Goal: Information Seeking & Learning: Learn about a topic

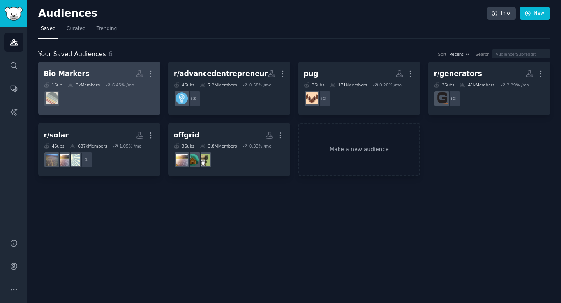
click at [95, 100] on dd at bounding box center [99, 99] width 111 height 22
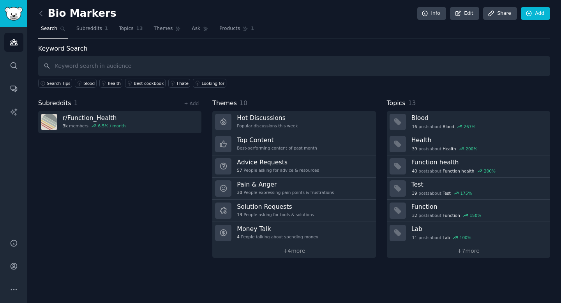
click at [134, 67] on input "text" at bounding box center [294, 66] width 512 height 20
type input "empirical"
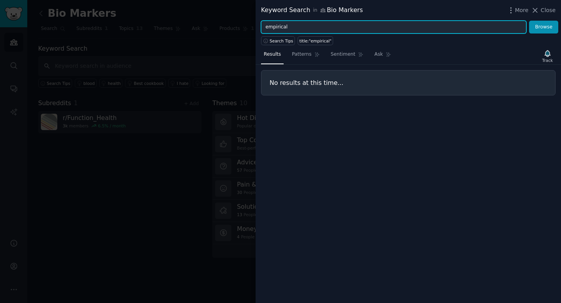
click at [298, 26] on input "empirical" at bounding box center [393, 27] width 265 height 13
type input "empirical health"
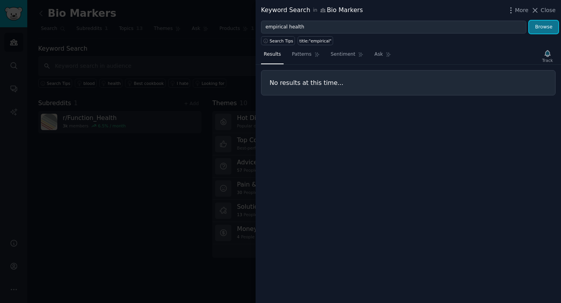
click at [547, 28] on button "Browse" at bounding box center [543, 27] width 29 height 13
click at [195, 37] on div at bounding box center [280, 151] width 561 height 303
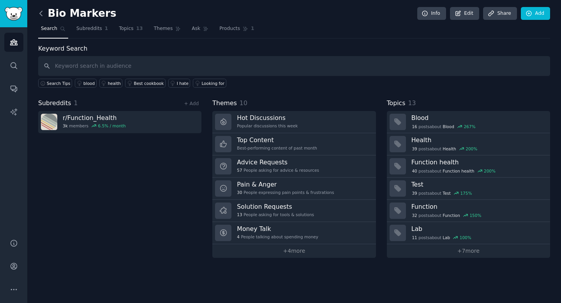
click at [40, 16] on icon at bounding box center [41, 13] width 8 height 8
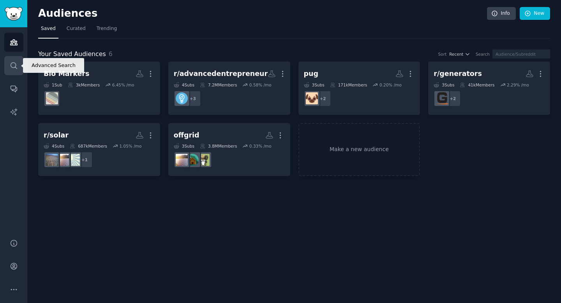
click at [15, 65] on icon "Sidebar" at bounding box center [14, 66] width 8 height 8
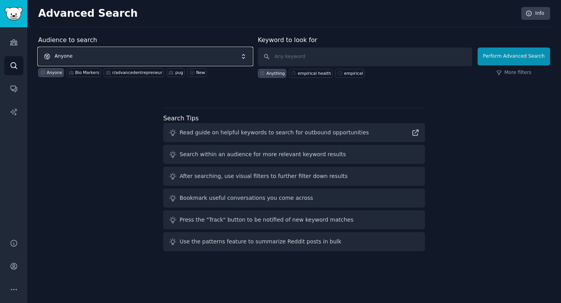
click at [98, 58] on span "Anyone" at bounding box center [145, 56] width 214 height 18
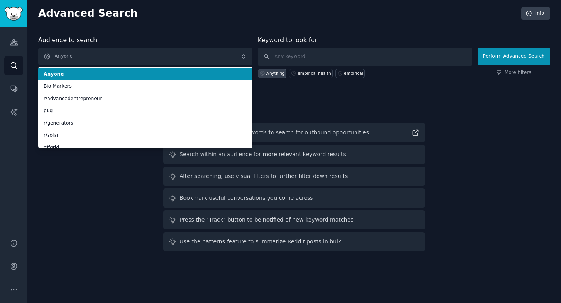
click at [91, 70] on li "Anyone" at bounding box center [145, 74] width 214 height 12
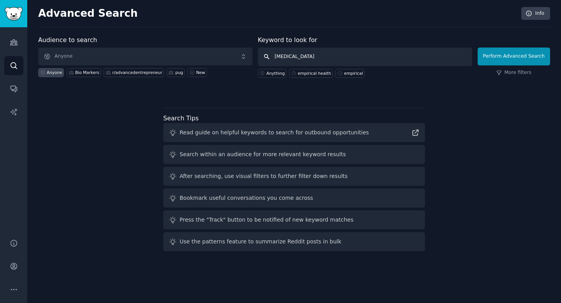
type input "BlooD Tests"
click button "Perform Advanced Search" at bounding box center [513, 56] width 72 height 18
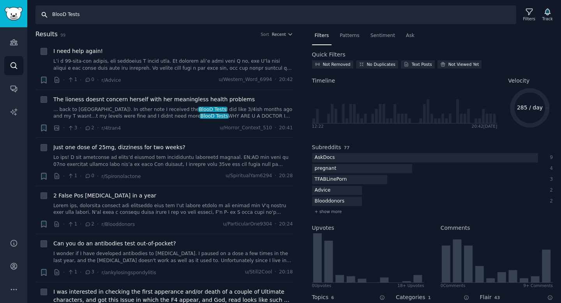
click at [68, 12] on input "BlooD Tests" at bounding box center [275, 14] width 480 height 19
type input "Blood Tests"
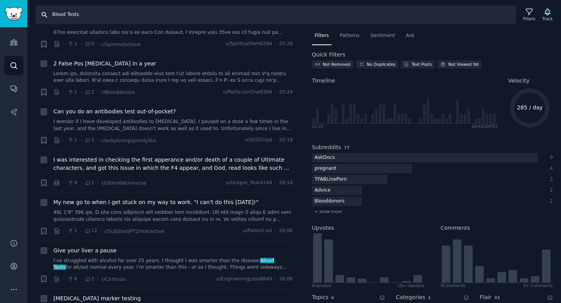
scroll to position [134, 0]
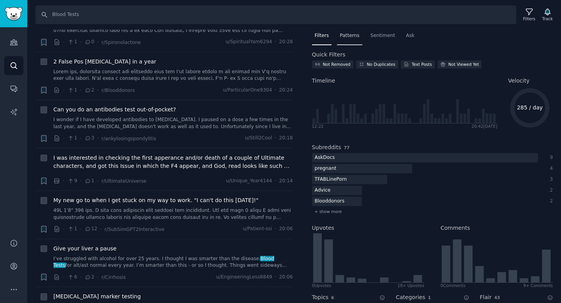
click at [350, 36] on span "Patterns" at bounding box center [348, 35] width 19 height 7
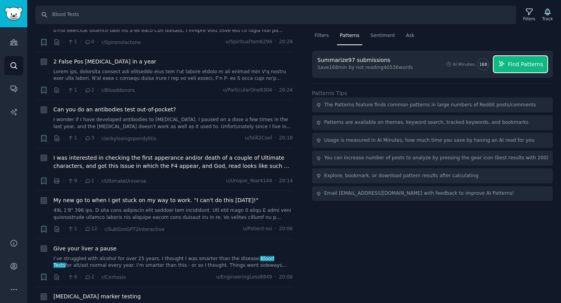
click at [511, 66] on span "Find Patterns" at bounding box center [525, 64] width 35 height 8
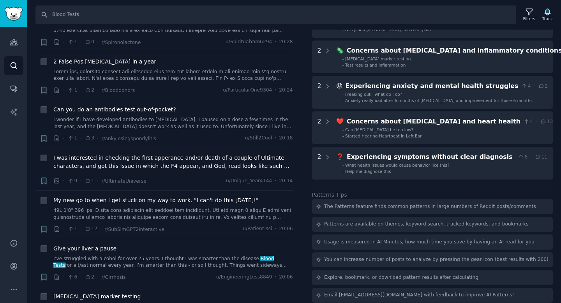
scroll to position [241, 0]
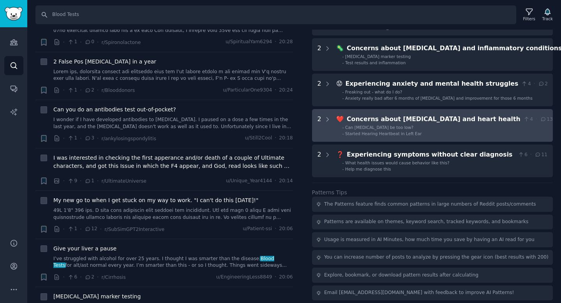
click at [477, 130] on ul "- Can [MEDICAL_DATA] be too low? - Started Hearing Heartbeat in Left Ear" at bounding box center [445, 131] width 216 height 12
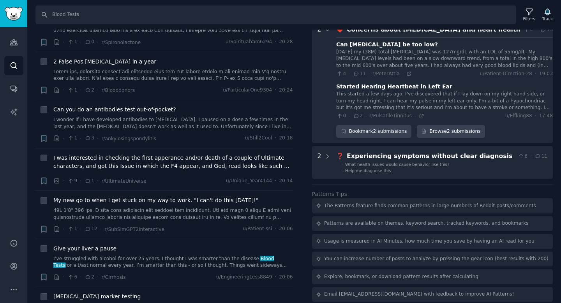
scroll to position [332, 0]
